Goal: Book appointment/travel/reservation

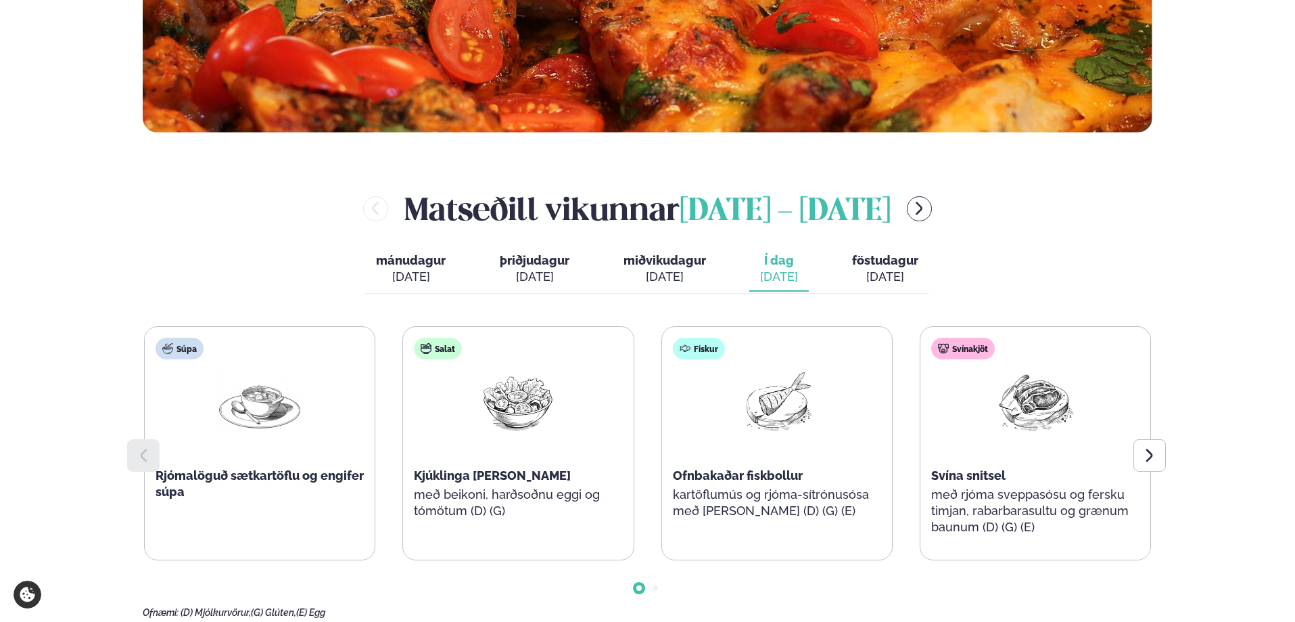
scroll to position [541, 0]
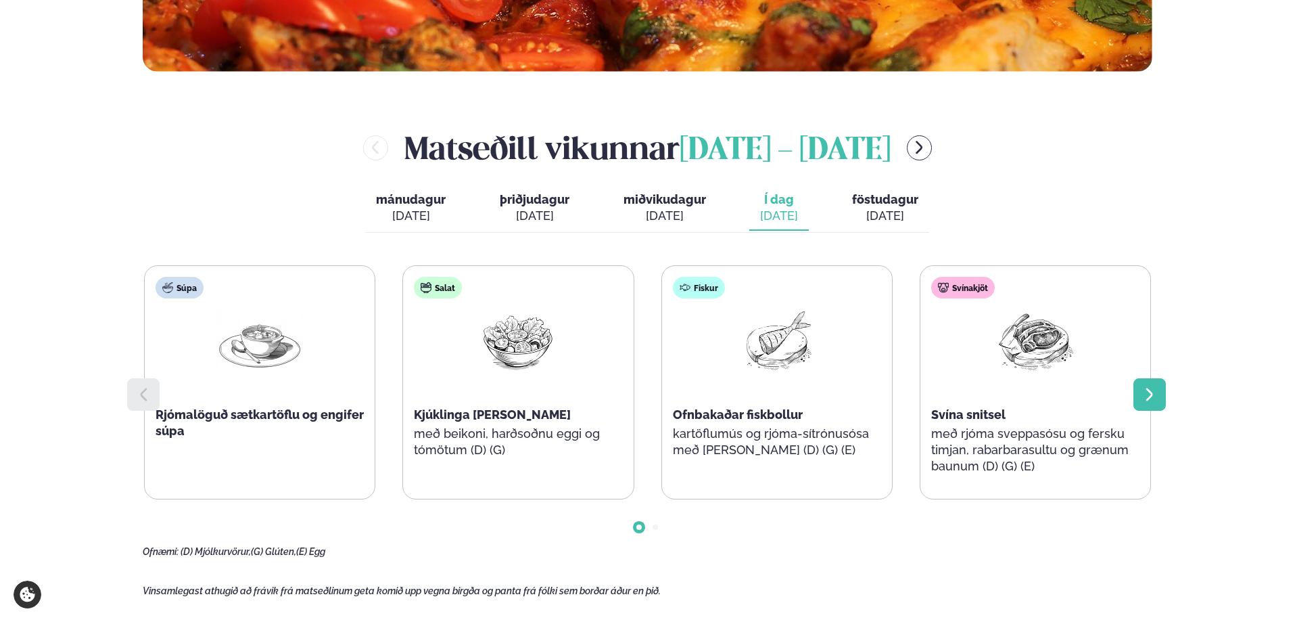
click at [1143, 398] on icon at bounding box center [1150, 394] width 16 height 16
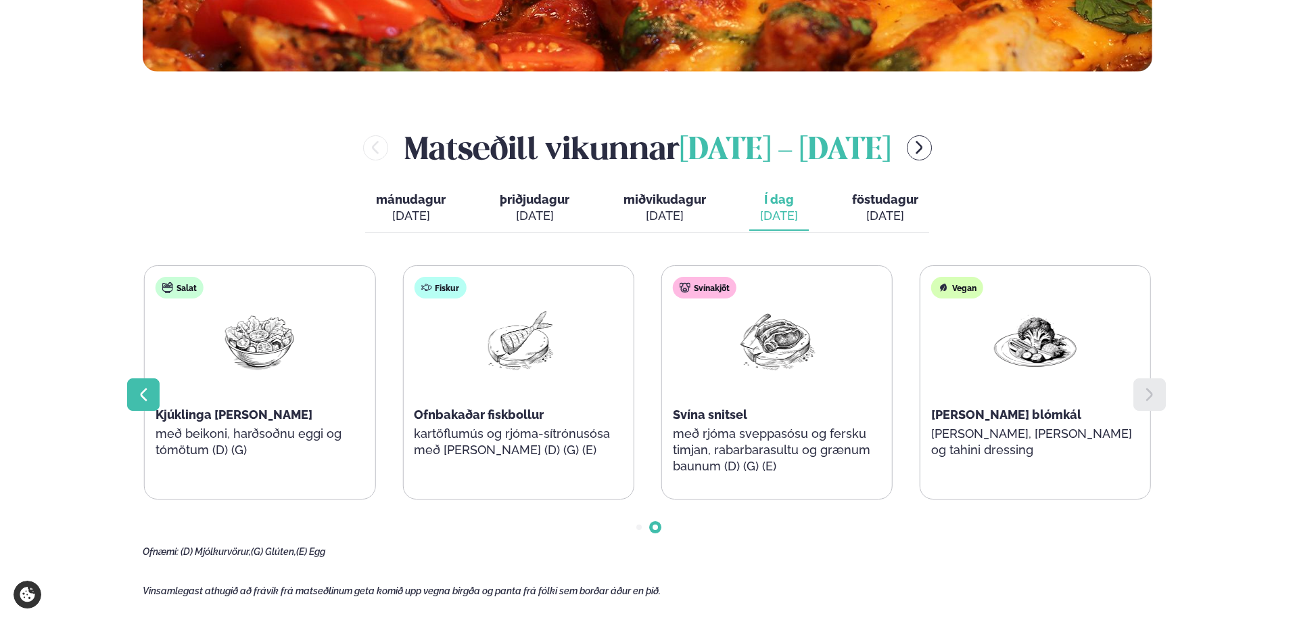
click at [135, 394] on icon at bounding box center [143, 394] width 16 height 16
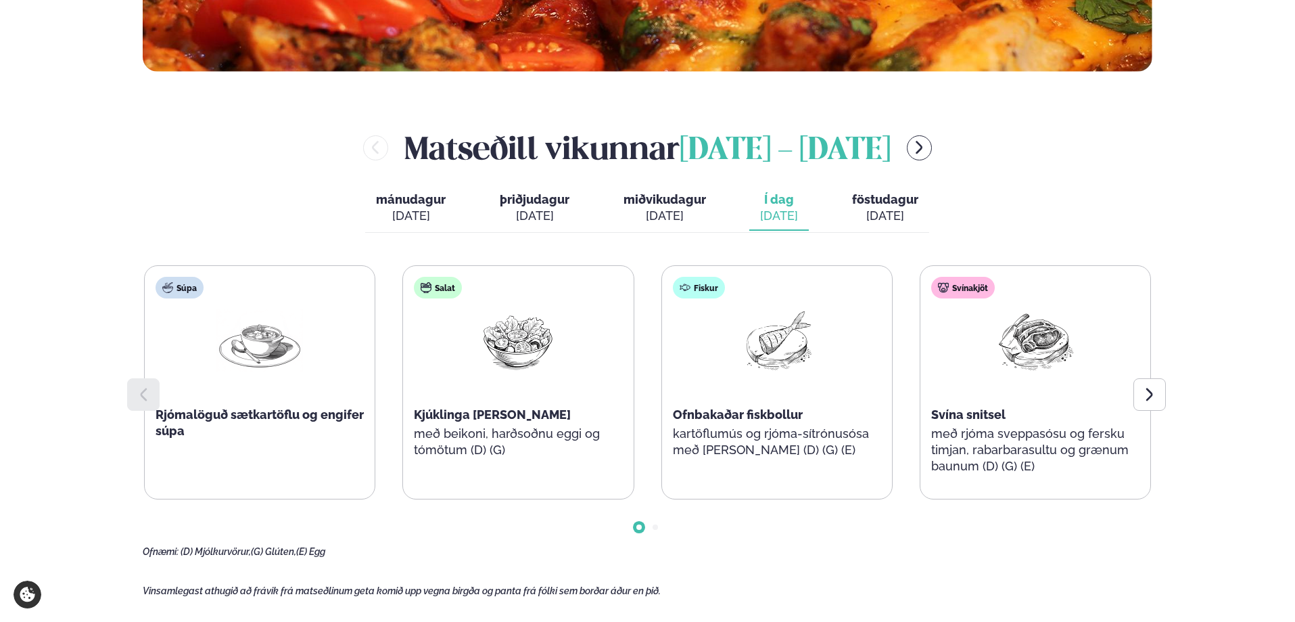
click at [874, 207] on button "föstudagur fös. [DATE]" at bounding box center [885, 208] width 88 height 45
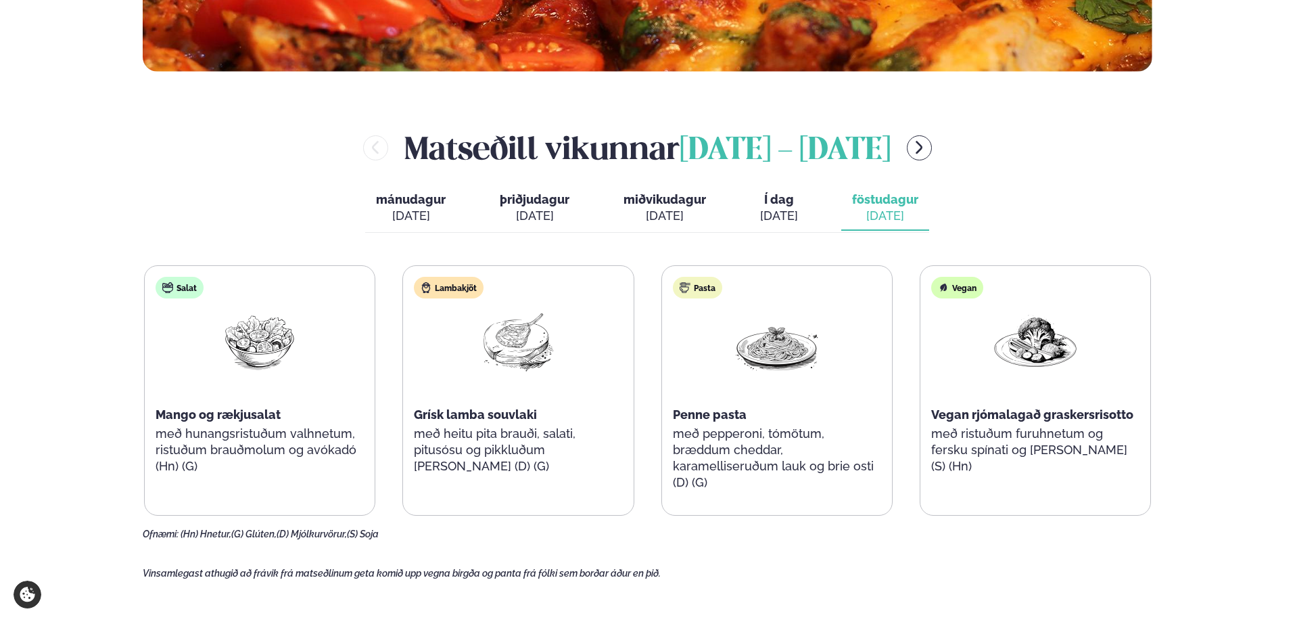
click at [408, 194] on span "mánudagur" at bounding box center [411, 199] width 70 height 14
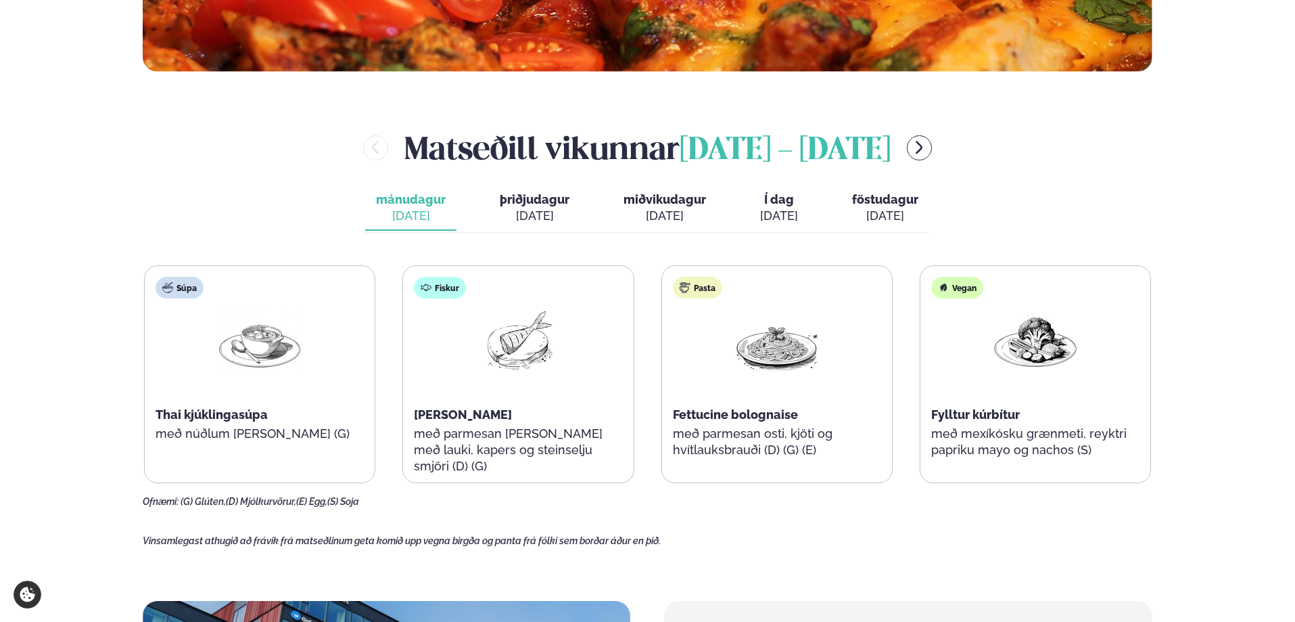
click at [527, 203] on span "þriðjudagur" at bounding box center [535, 199] width 70 height 14
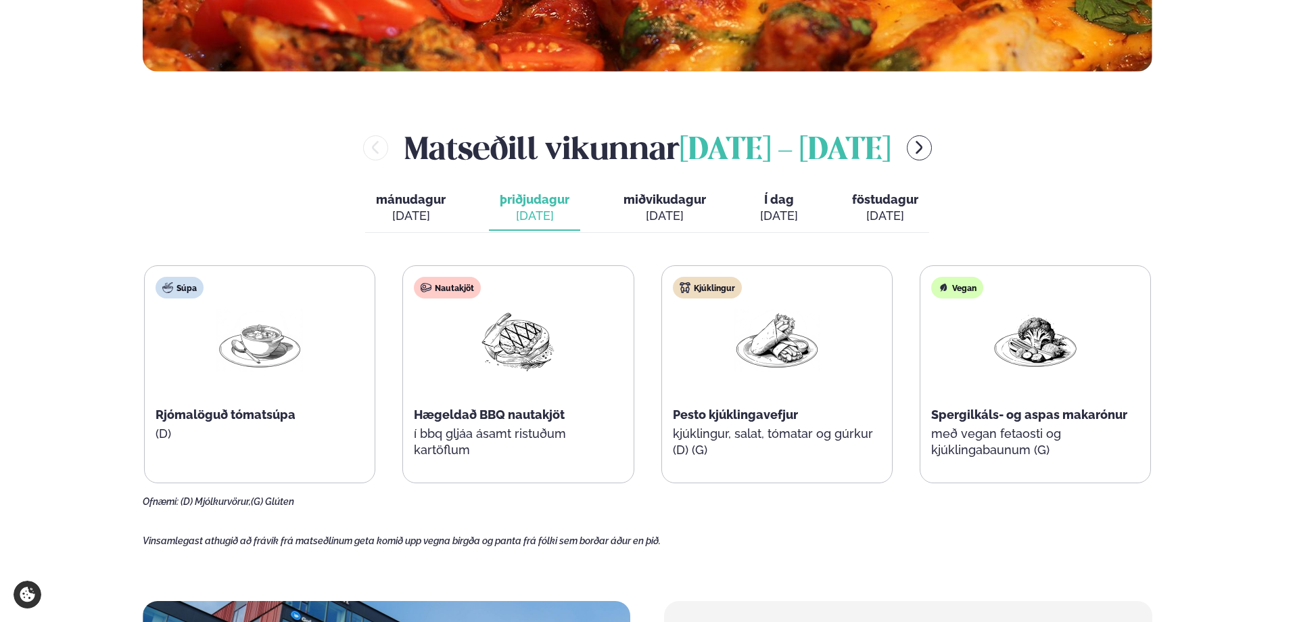
click at [677, 211] on div "[DATE]" at bounding box center [665, 216] width 83 height 16
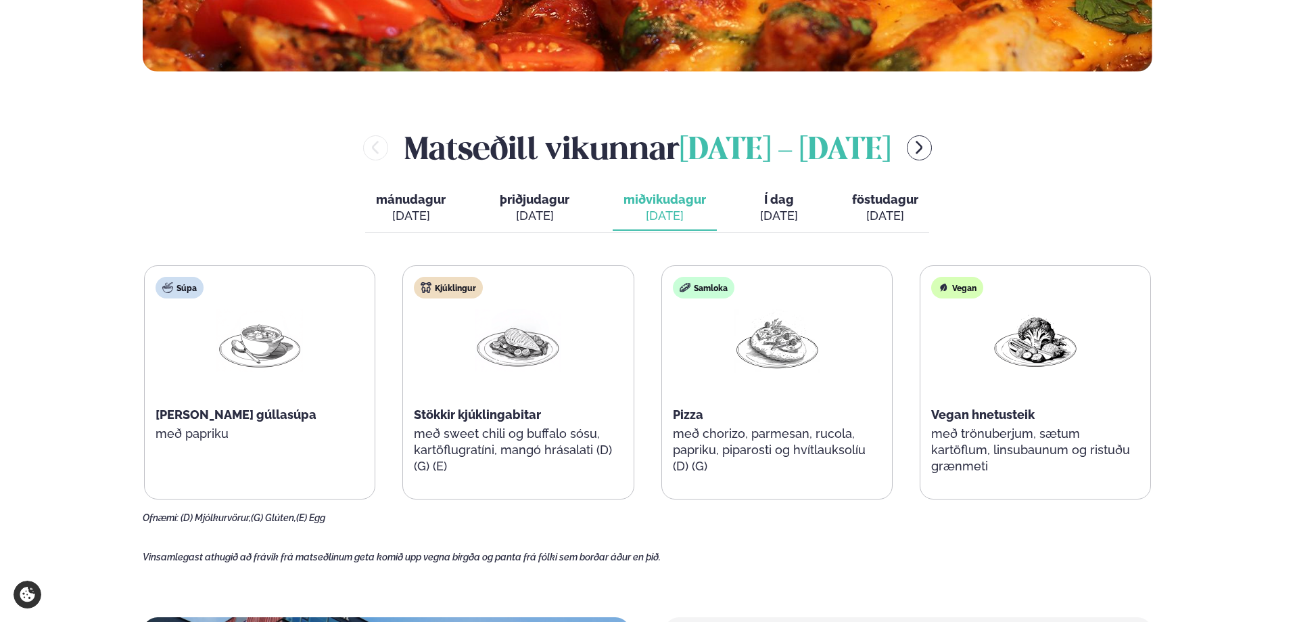
click at [770, 196] on span "Í dag" at bounding box center [779, 199] width 38 height 16
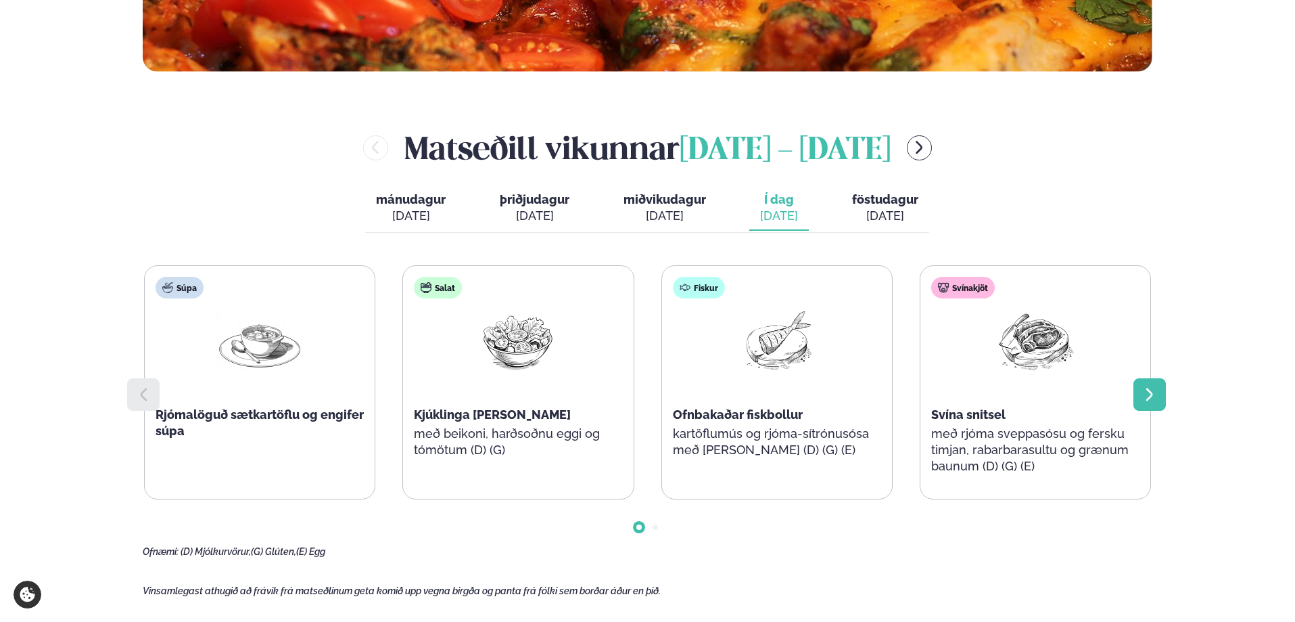
click at [1154, 390] on icon at bounding box center [1150, 394] width 16 height 16
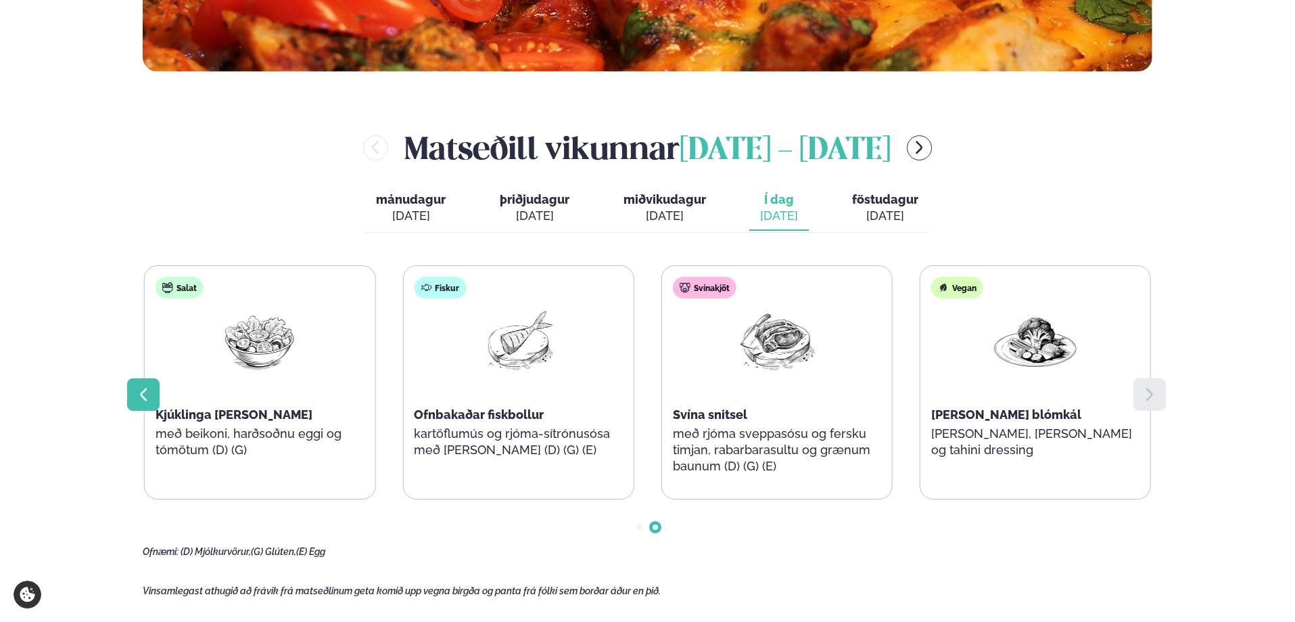
click at [137, 389] on icon at bounding box center [143, 394] width 16 height 16
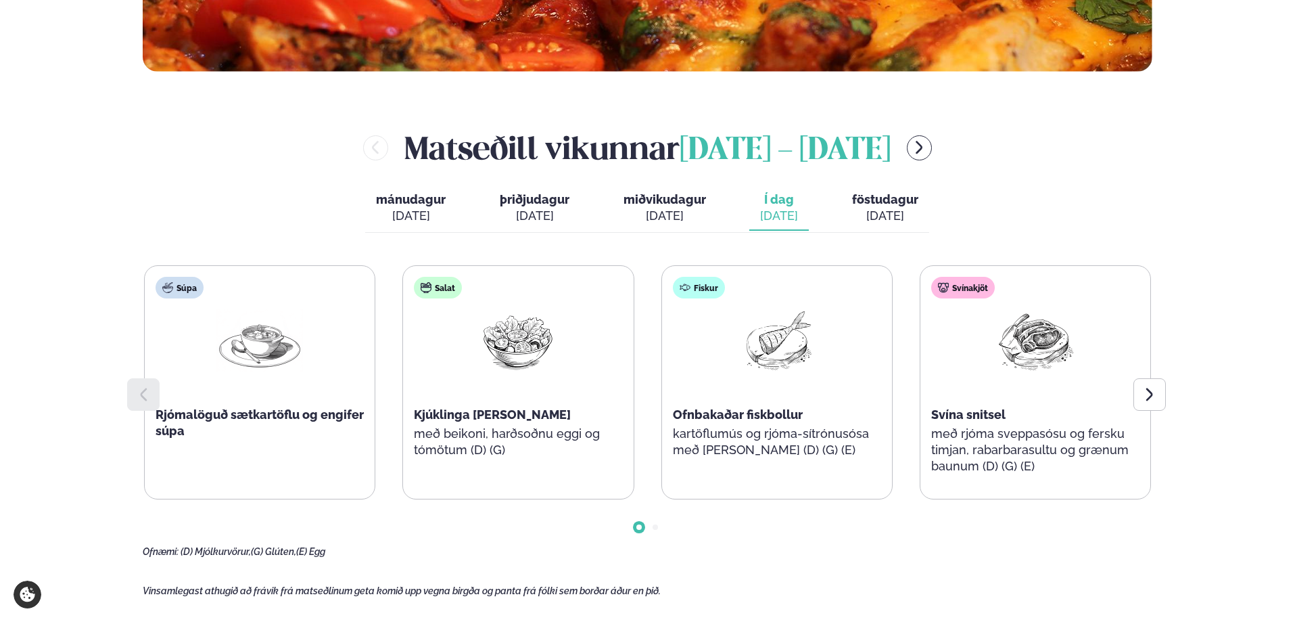
click at [882, 208] on div "[DATE]" at bounding box center [885, 216] width 66 height 16
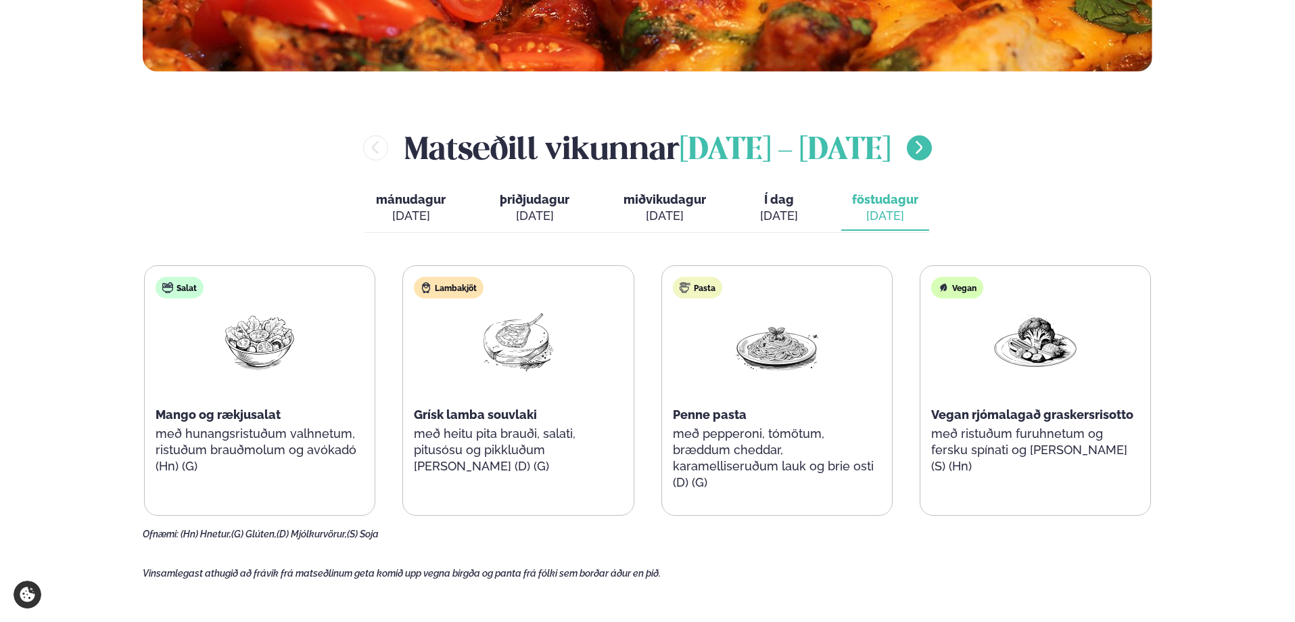
click at [927, 147] on icon "menu-btn-right" at bounding box center [919, 147] width 16 height 16
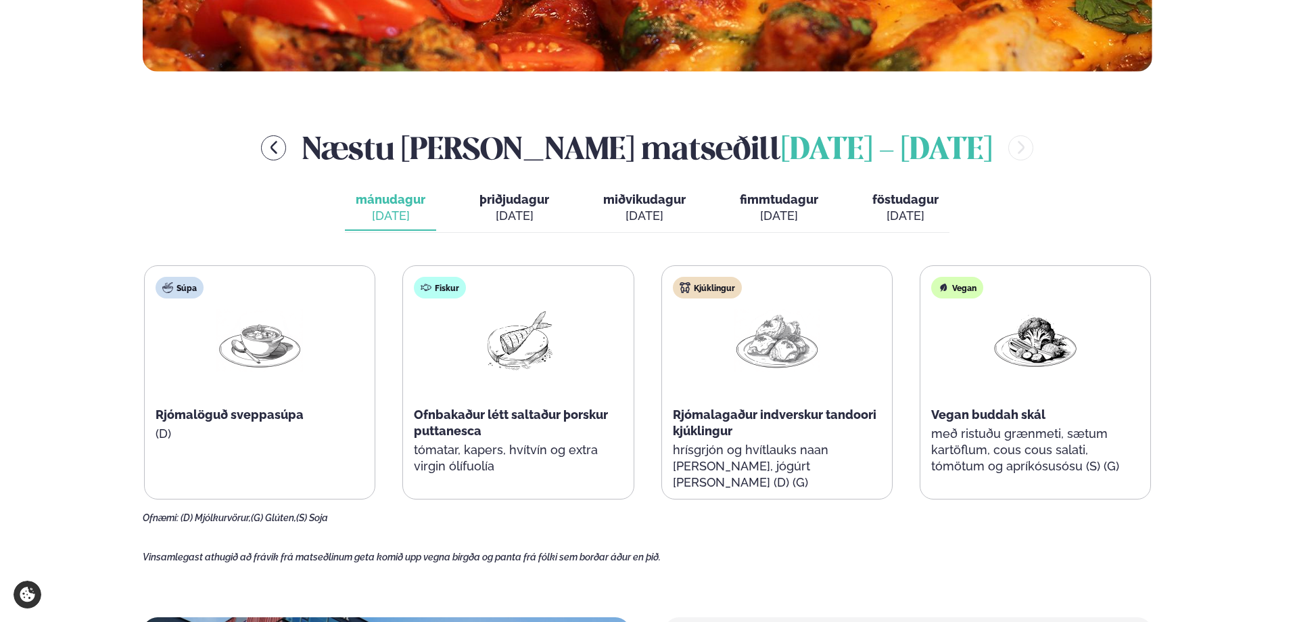
click at [514, 210] on div "[DATE]" at bounding box center [515, 216] width 70 height 16
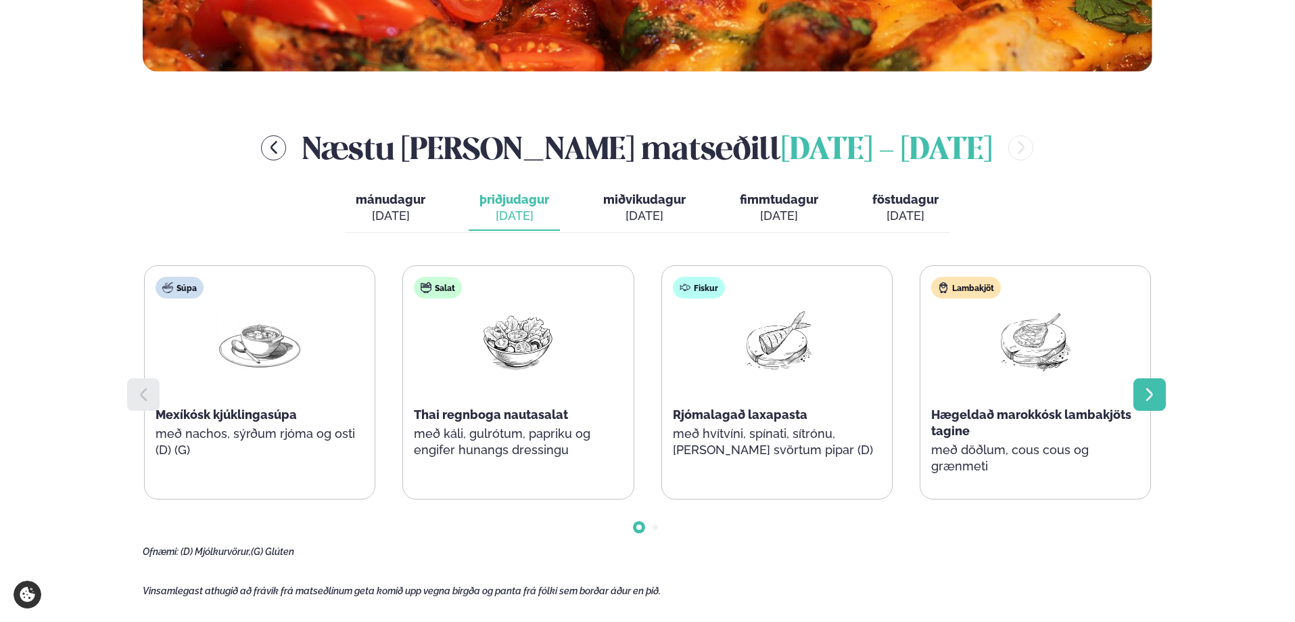
click at [1150, 388] on icon at bounding box center [1150, 394] width 16 height 16
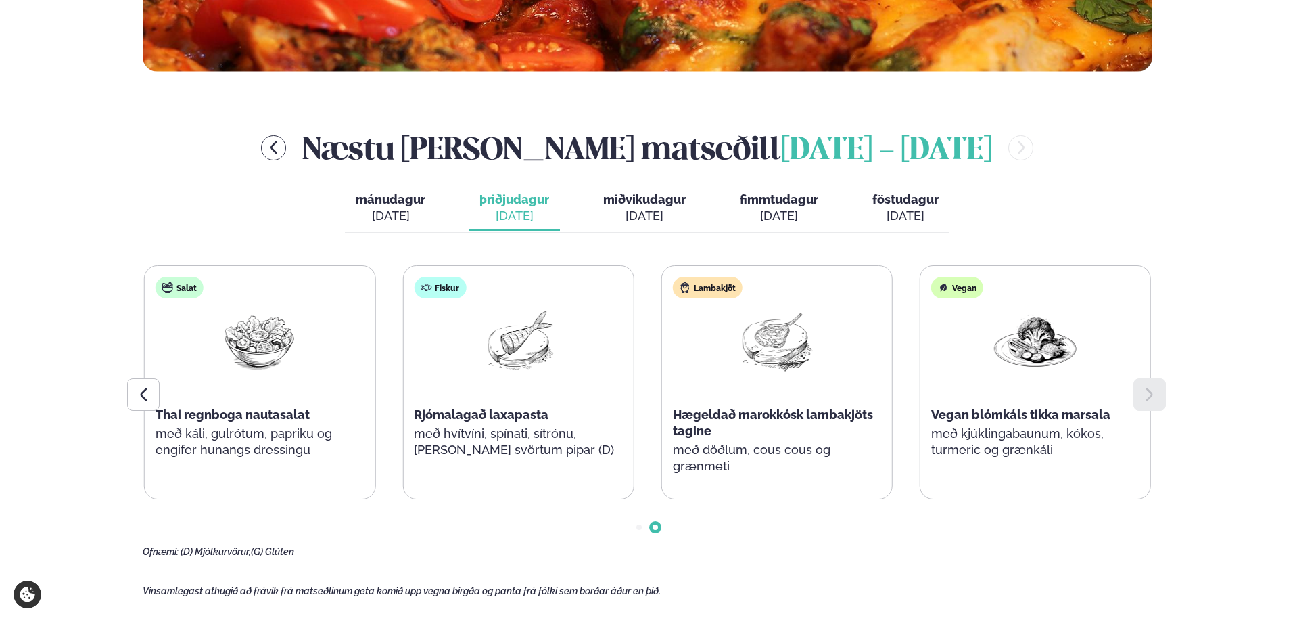
click at [628, 214] on div "[DATE]" at bounding box center [644, 216] width 83 height 16
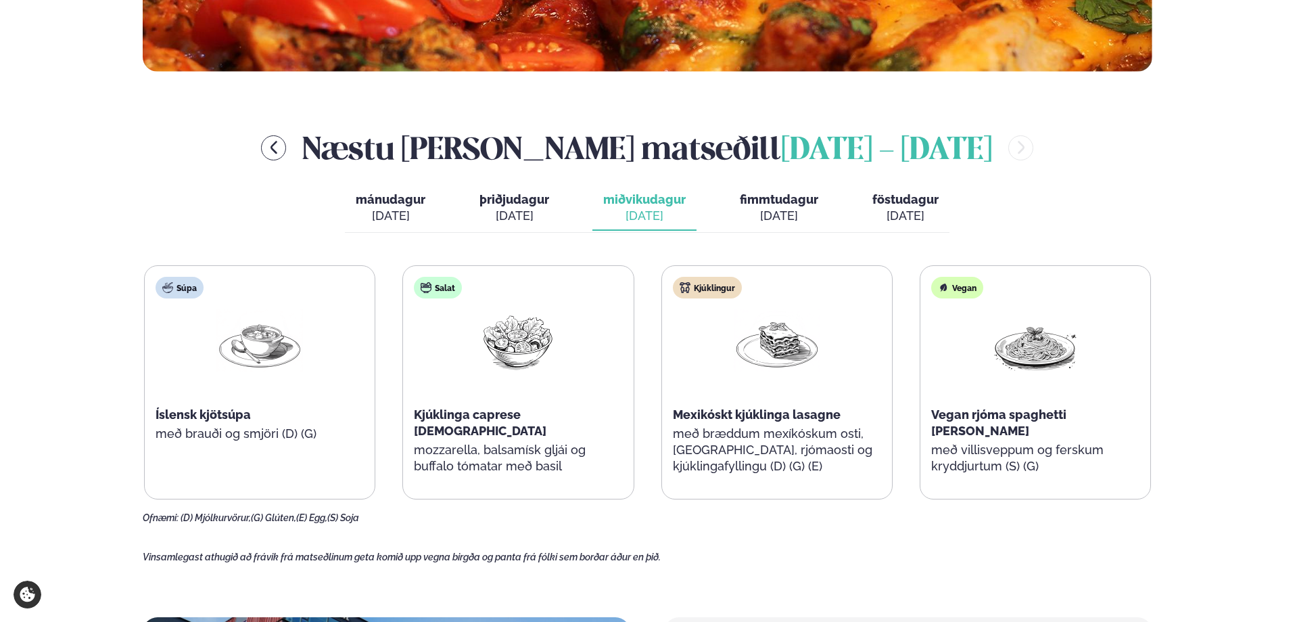
click at [766, 196] on span "fimmtudagur" at bounding box center [779, 199] width 78 height 14
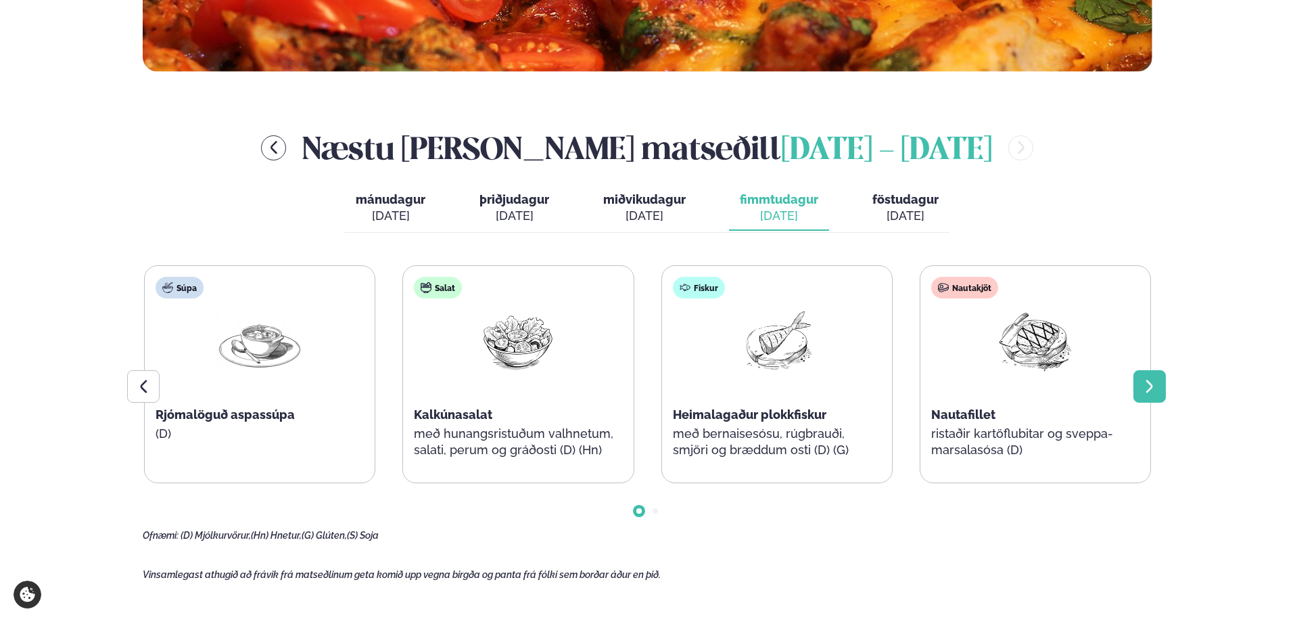
click at [1152, 385] on icon at bounding box center [1149, 385] width 7 height 13
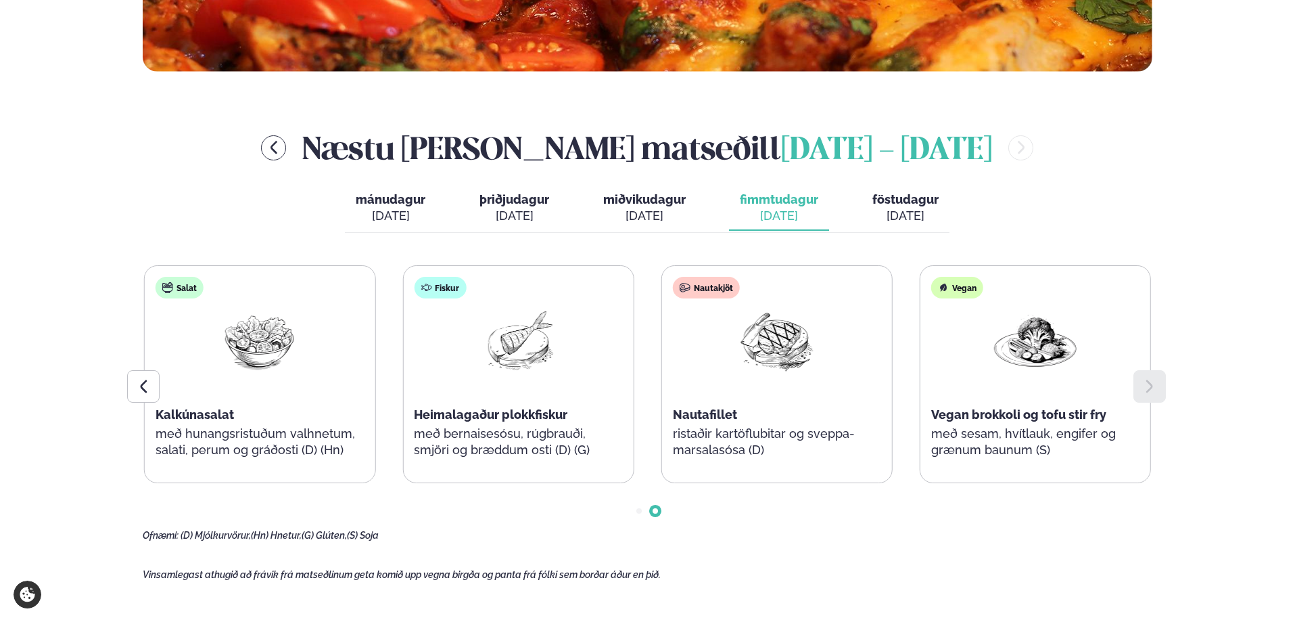
click at [879, 213] on div "[DATE]" at bounding box center [905, 216] width 66 height 16
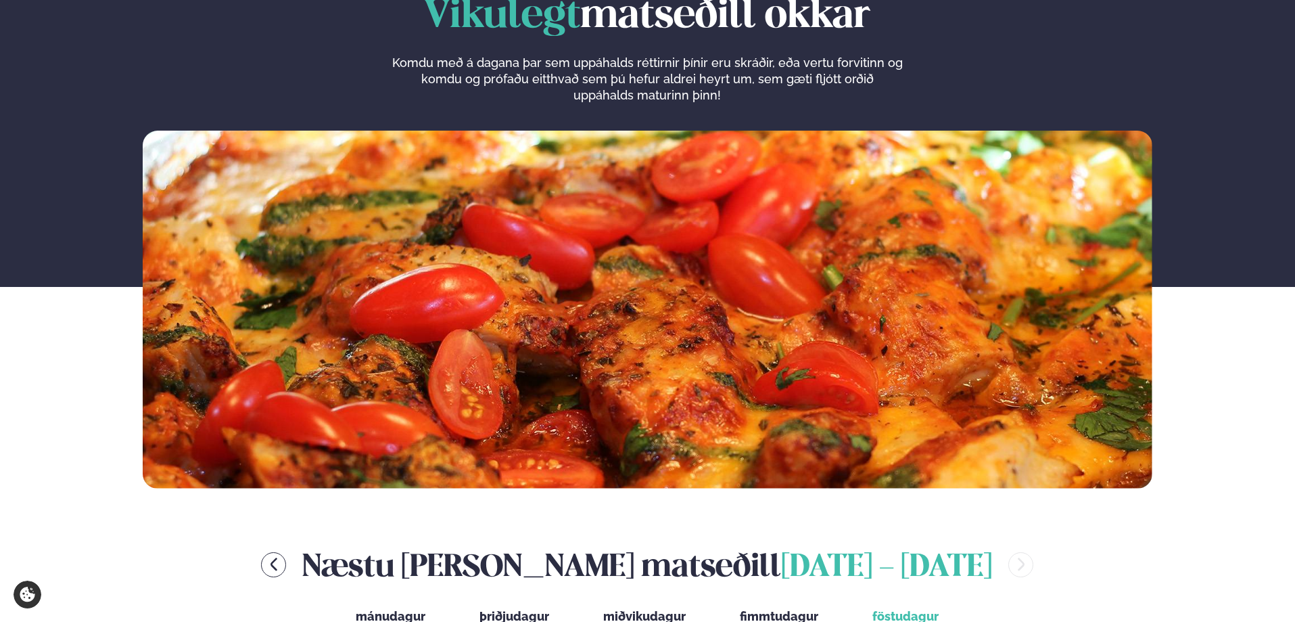
scroll to position [0, 0]
